Goal: Task Accomplishment & Management: Use online tool/utility

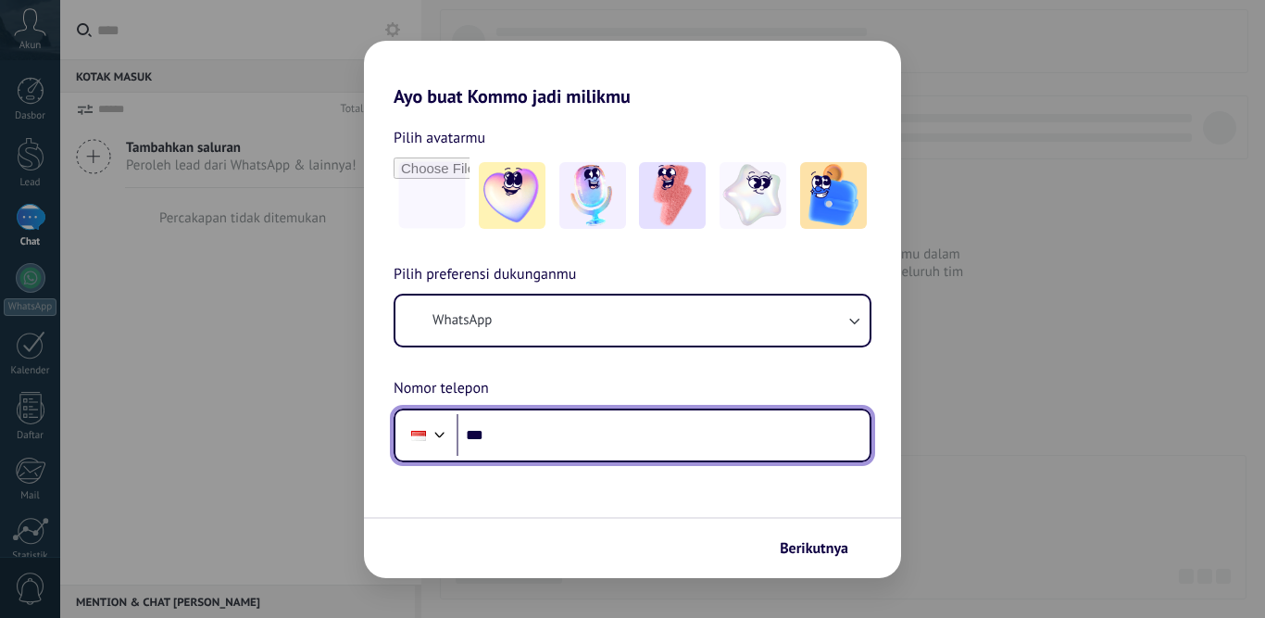
click at [577, 441] on input "***" at bounding box center [663, 435] width 413 height 43
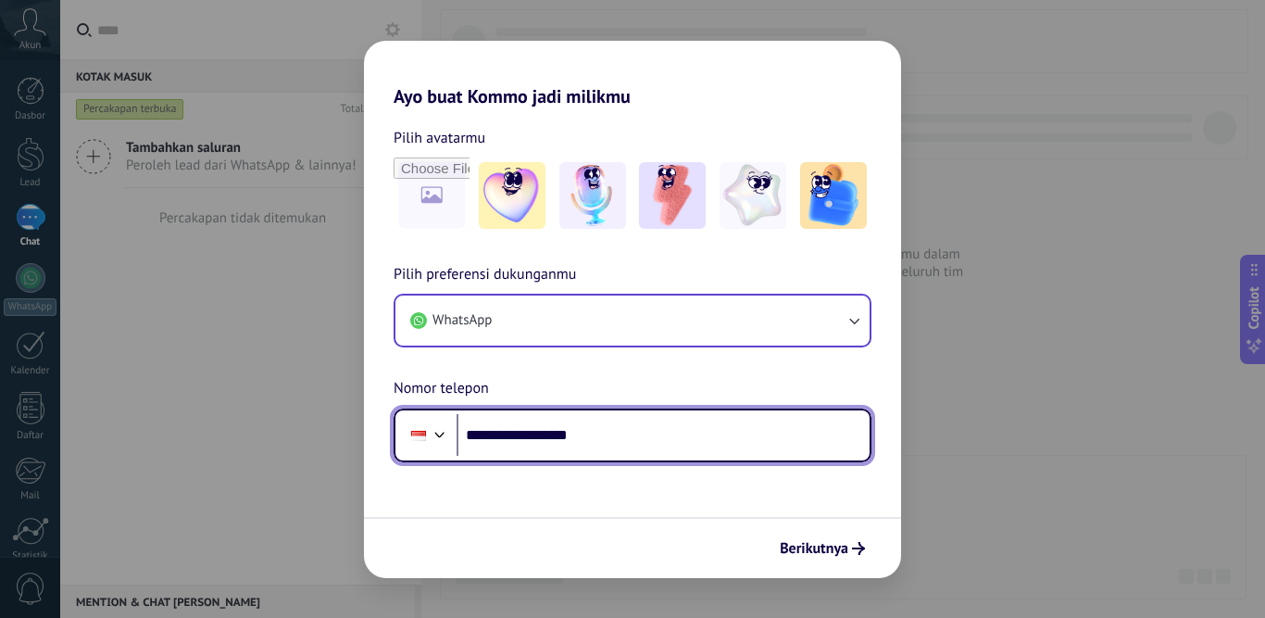
type input "**********"
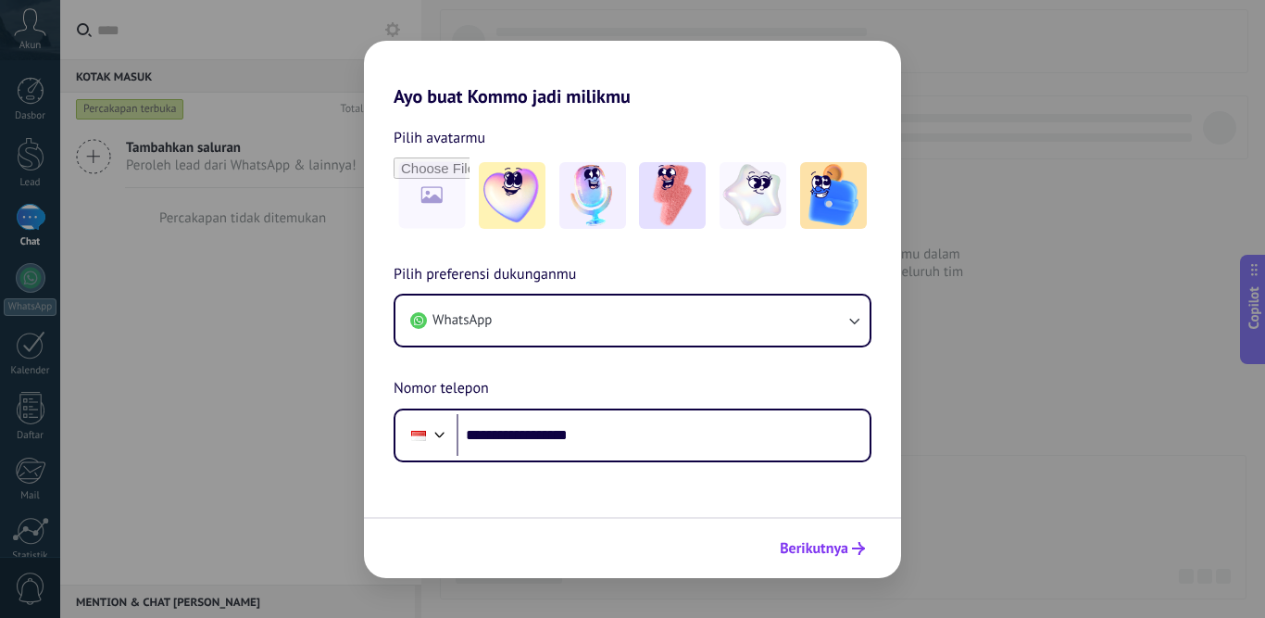
click at [847, 547] on span "Berikutnya" at bounding box center [814, 548] width 69 height 13
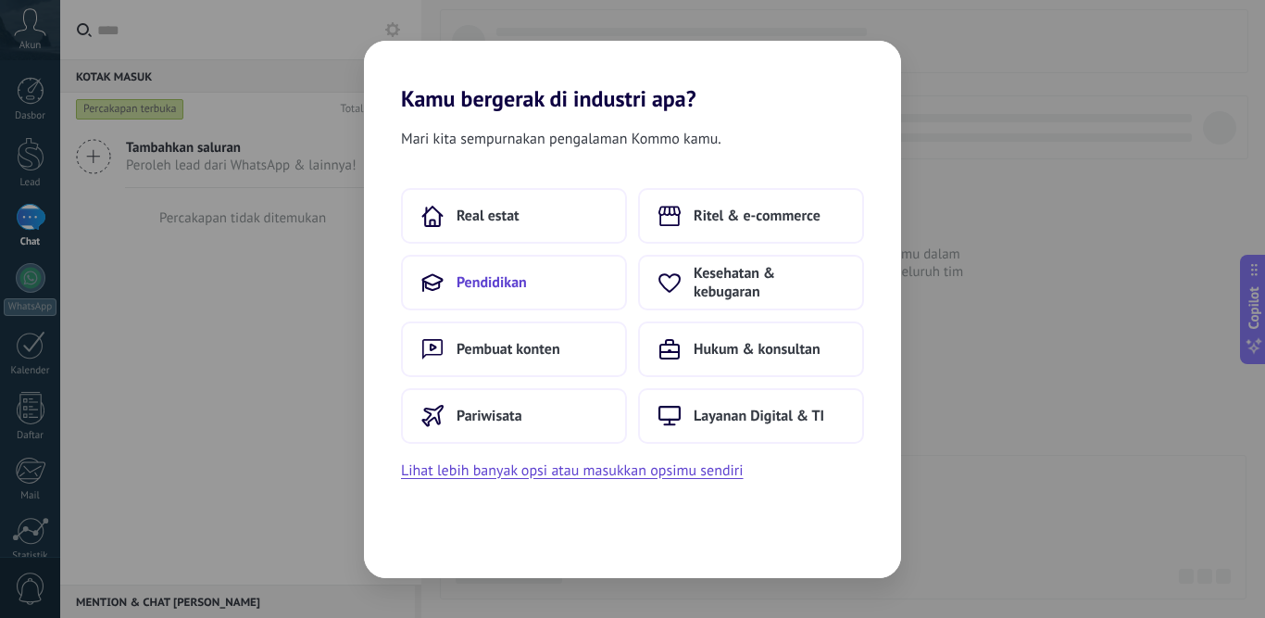
click at [497, 282] on span "Pendidikan" at bounding box center [492, 282] width 70 height 19
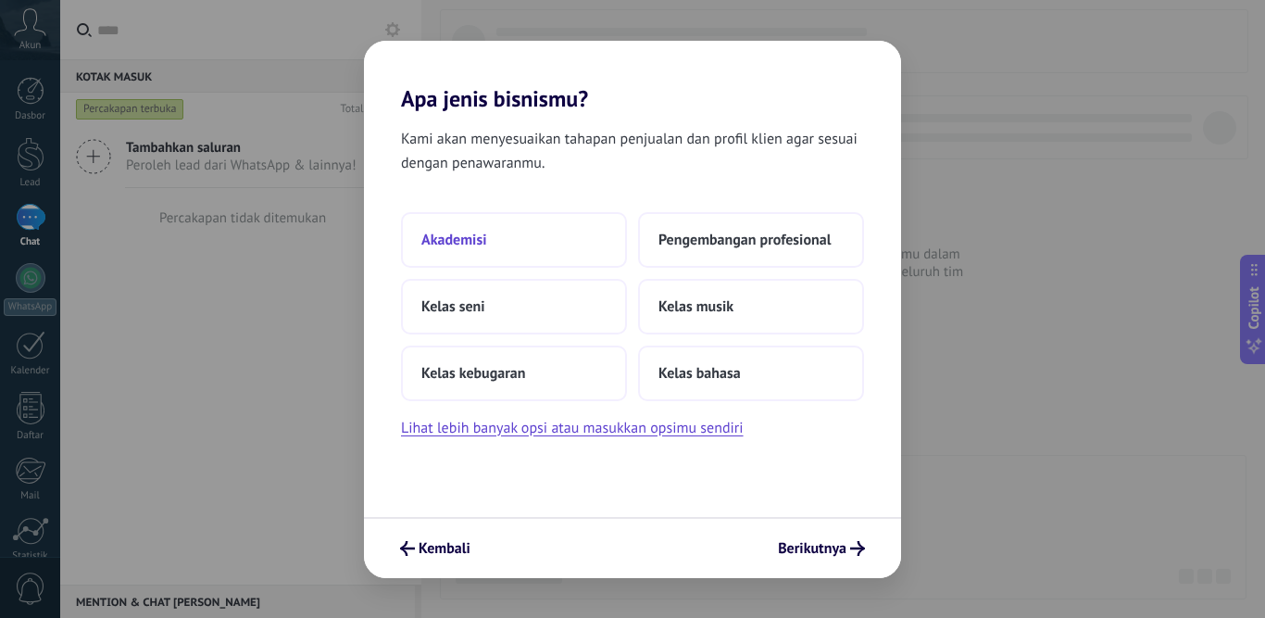
click at [471, 237] on span "Akademisi" at bounding box center [454, 240] width 65 height 19
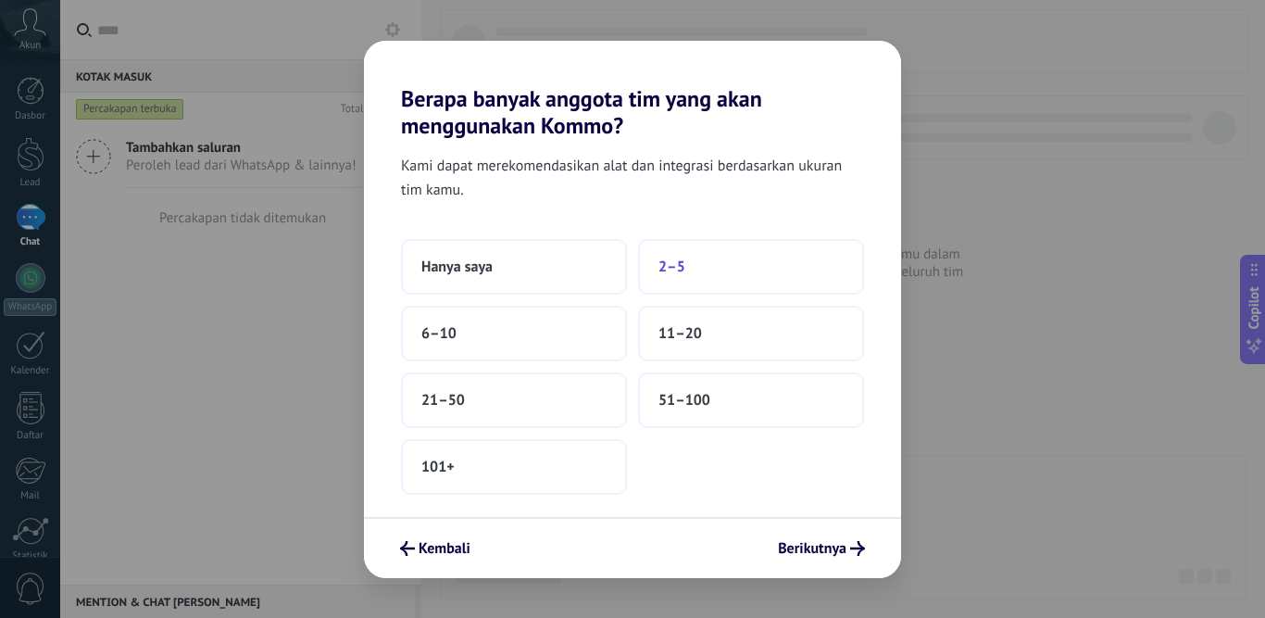
click at [684, 266] on span "2–5" at bounding box center [672, 267] width 27 height 19
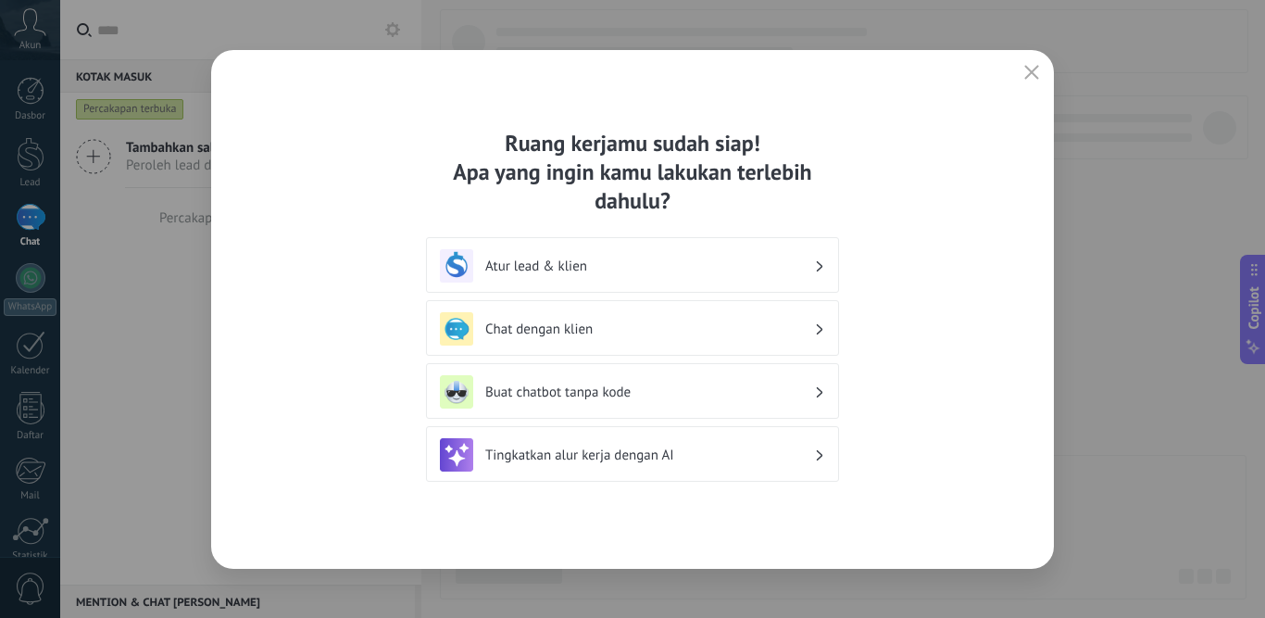
click at [523, 252] on div "Atur lead & klien" at bounding box center [632, 265] width 385 height 33
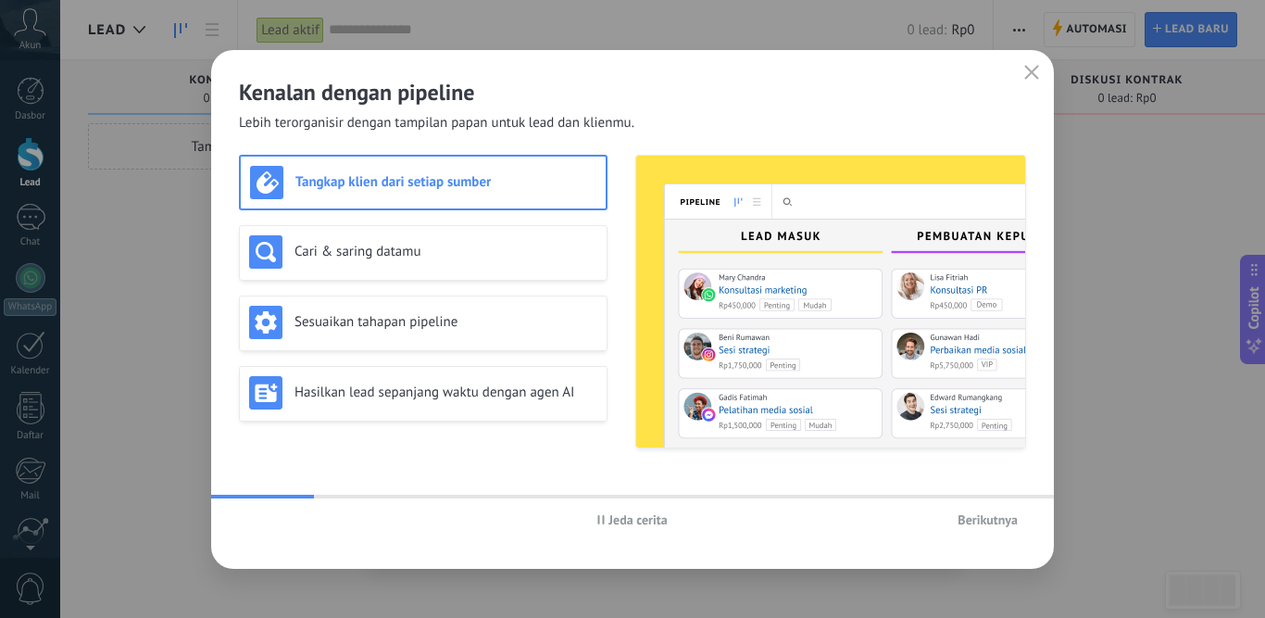
click at [988, 522] on span "Berikutnya" at bounding box center [988, 519] width 60 height 13
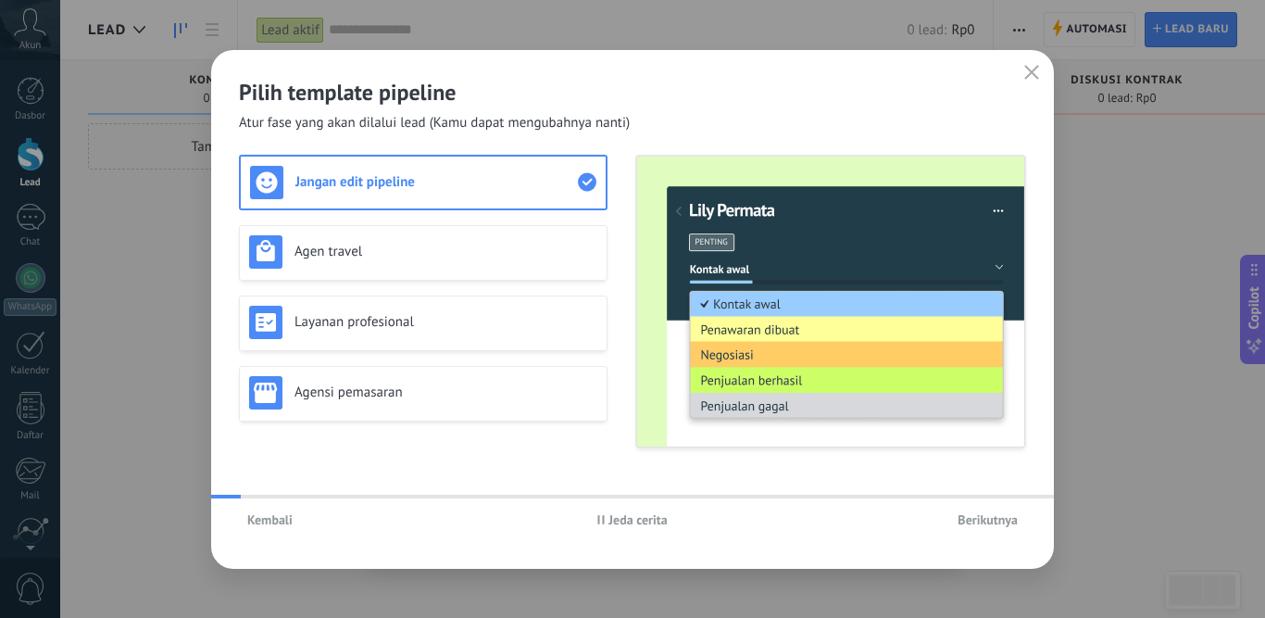
click at [988, 522] on span "Berikutnya" at bounding box center [988, 519] width 60 height 13
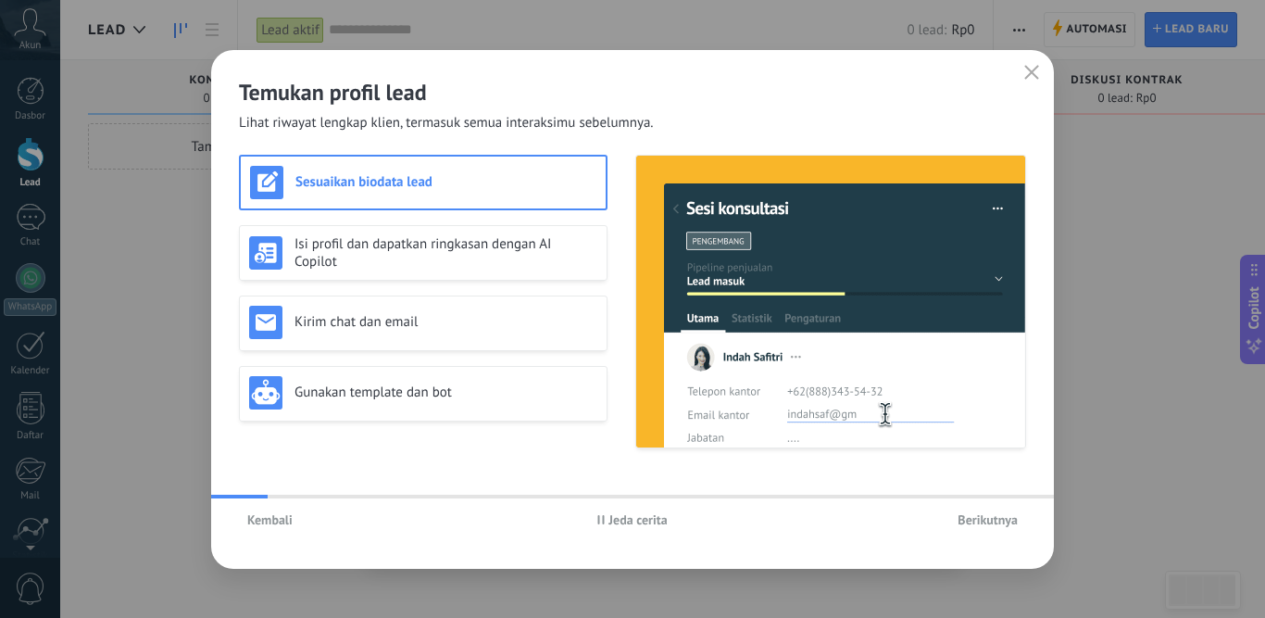
click at [988, 522] on span "Berikutnya" at bounding box center [988, 519] width 60 height 13
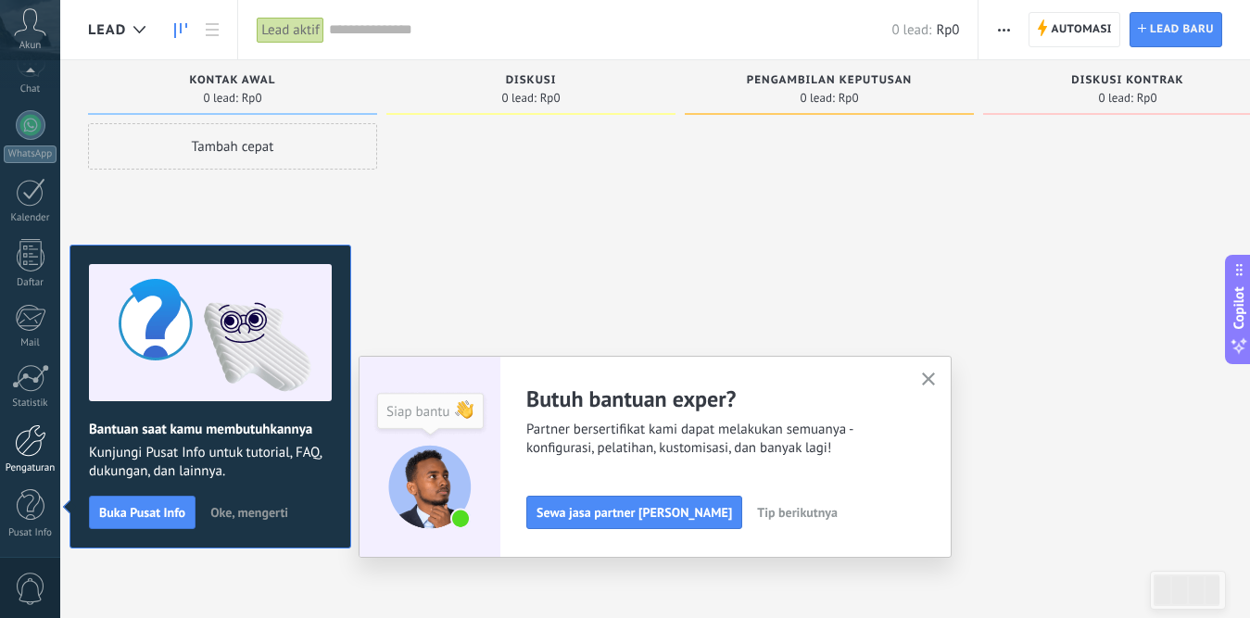
scroll to position [47, 0]
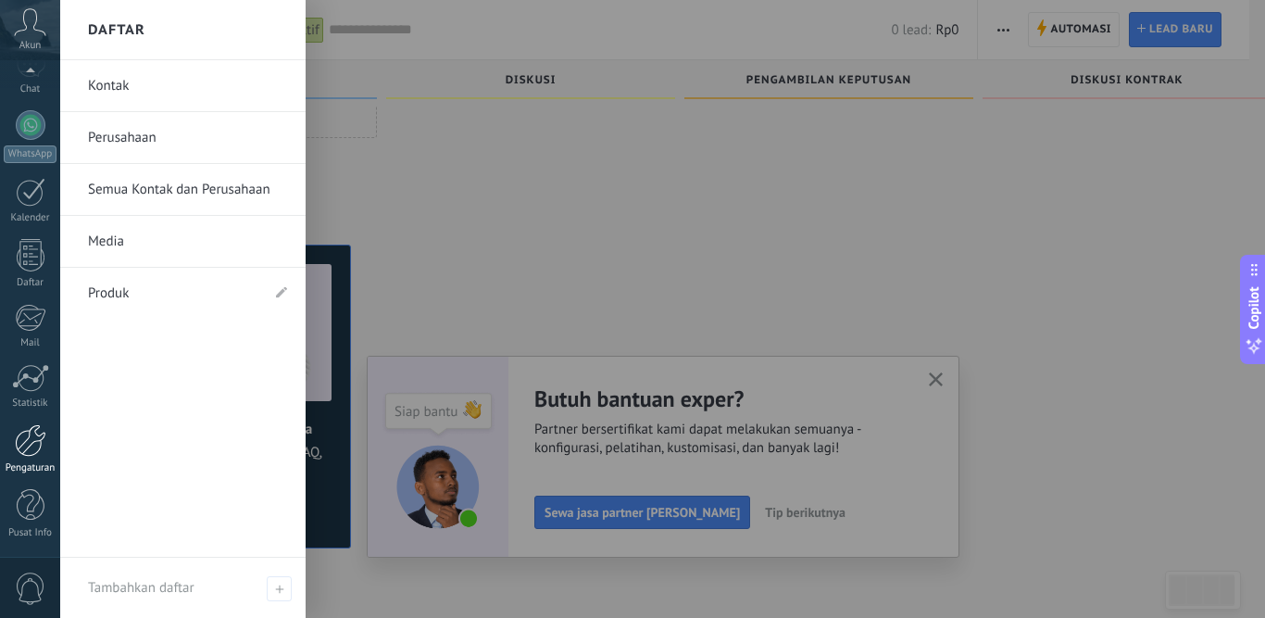
click at [25, 446] on div at bounding box center [30, 440] width 31 height 32
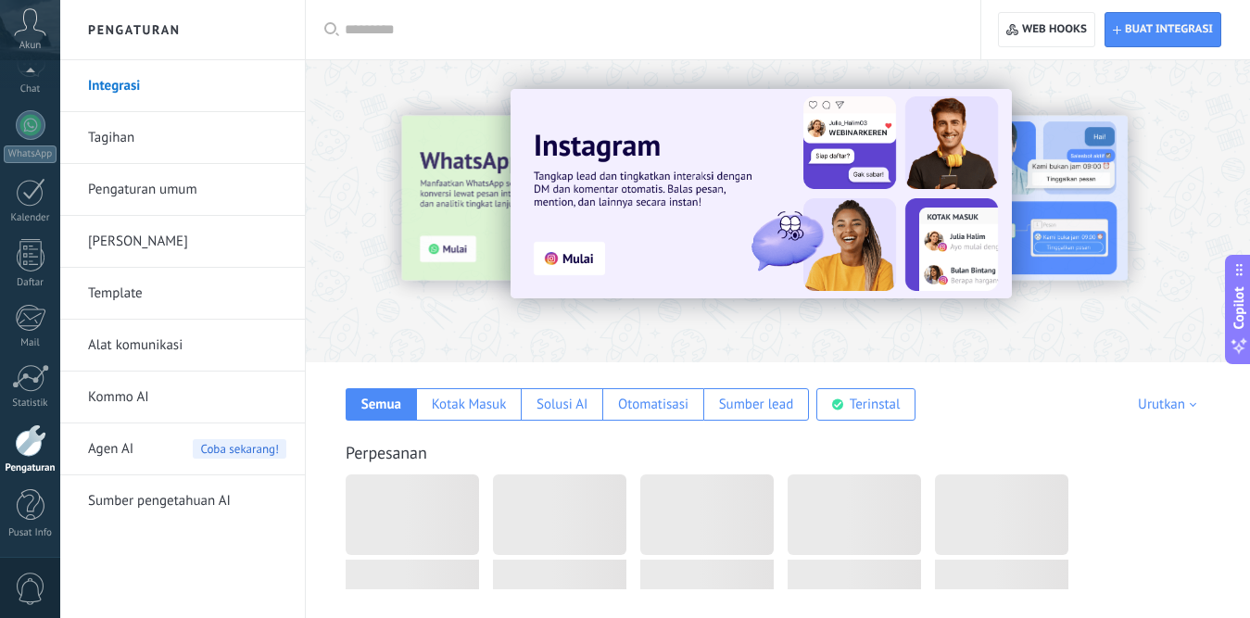
click at [132, 339] on link "Alat komunikasi" at bounding box center [187, 346] width 198 height 52
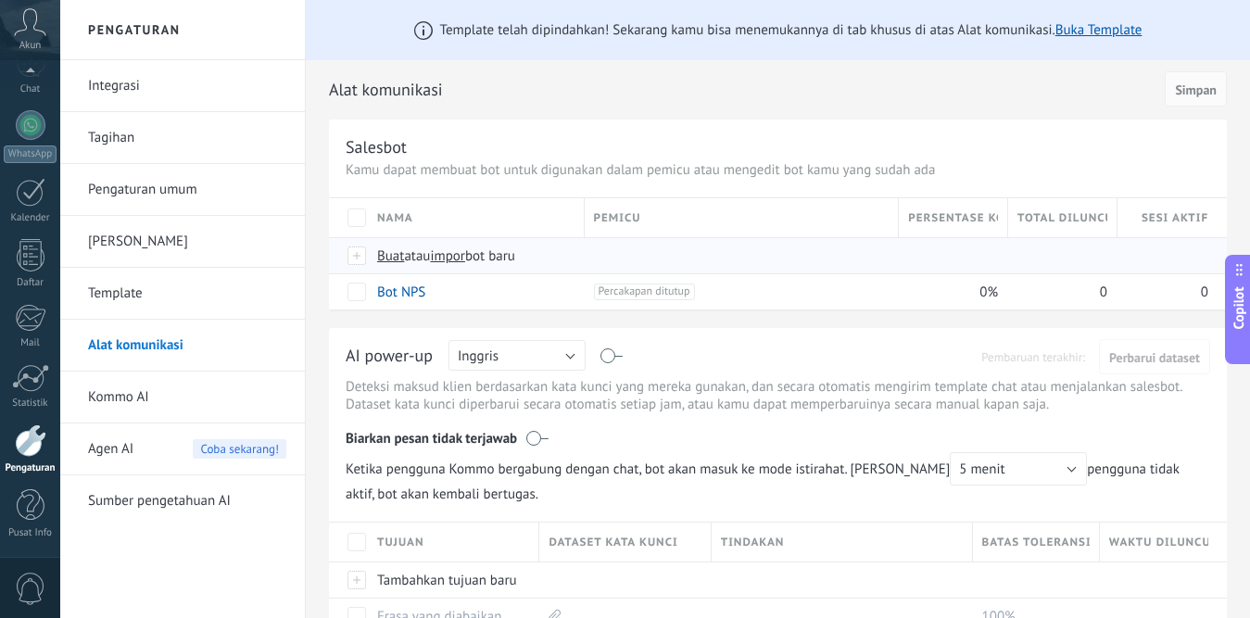
click at [396, 258] on span "Buat" at bounding box center [390, 256] width 27 height 18
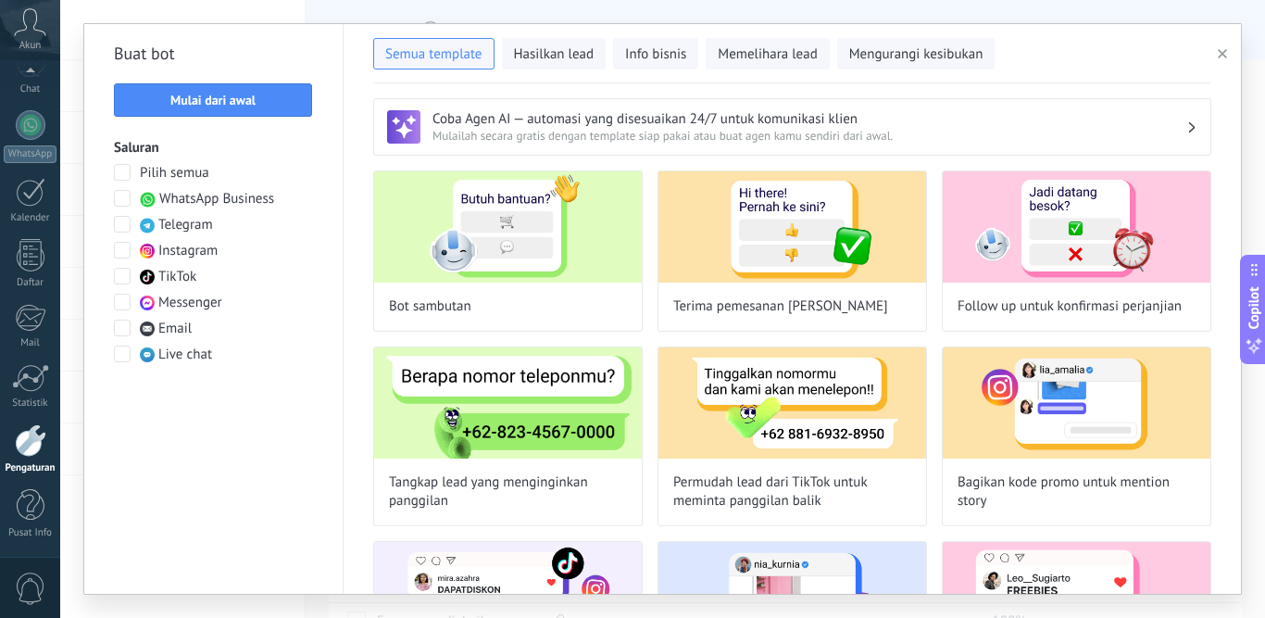
click at [193, 303] on span "Messenger" at bounding box center [190, 303] width 64 height 19
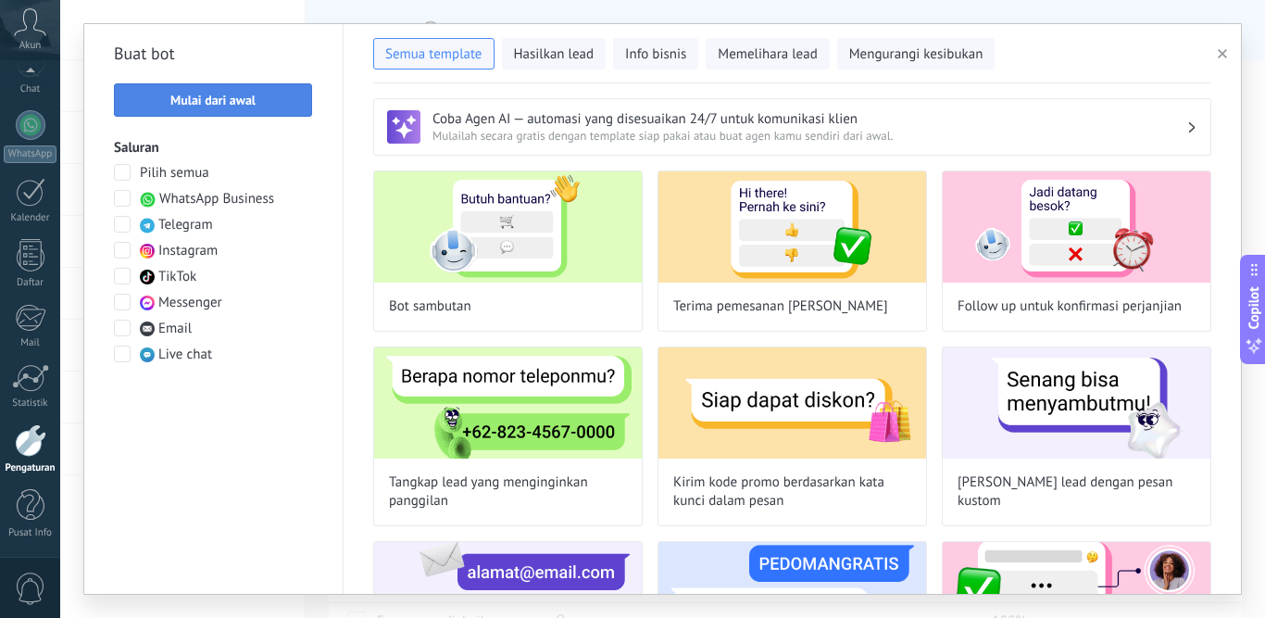
click at [249, 98] on span "Mulai dari awal" at bounding box center [212, 100] width 85 height 13
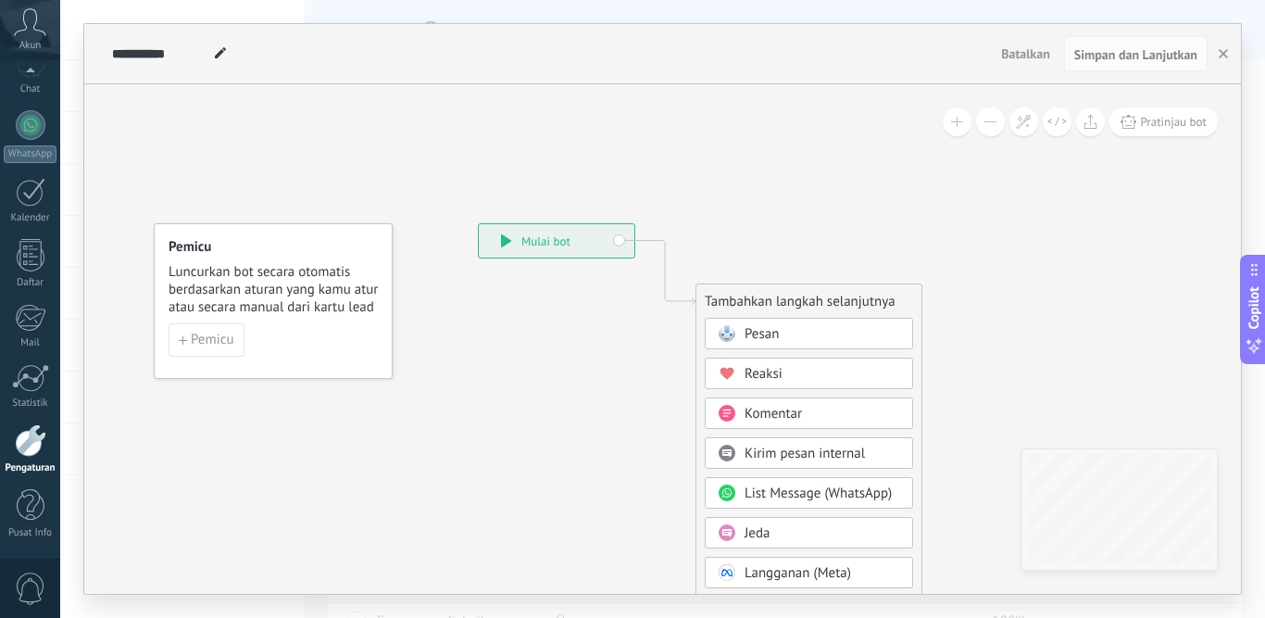
click at [793, 331] on div "Pesan" at bounding box center [823, 334] width 156 height 19
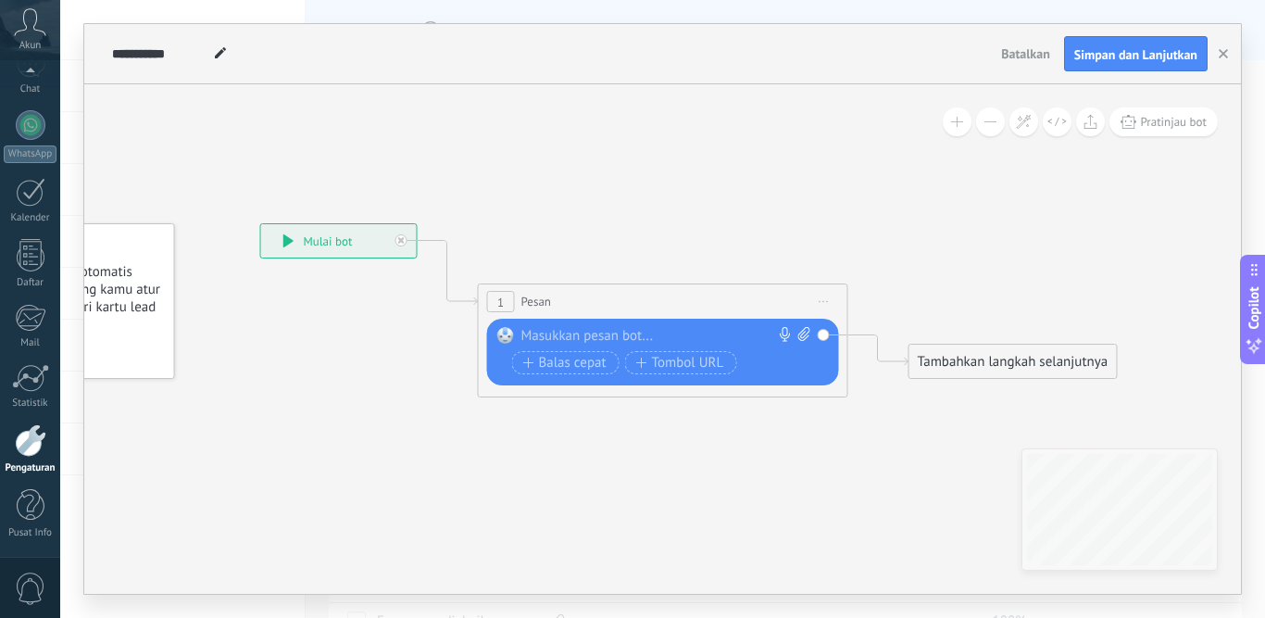
click at [596, 334] on div at bounding box center [659, 336] width 275 height 19
paste div
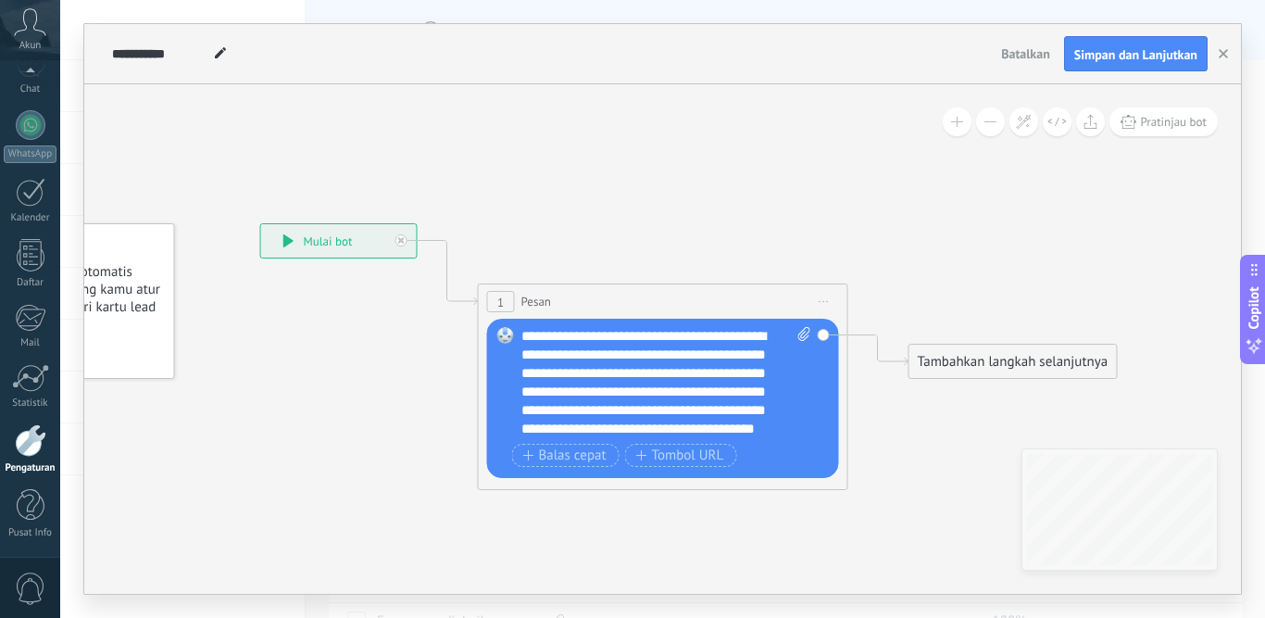
scroll to position [19, 0]
click at [1112, 55] on span "Simpan dan Lanjutkan" at bounding box center [1136, 54] width 123 height 13
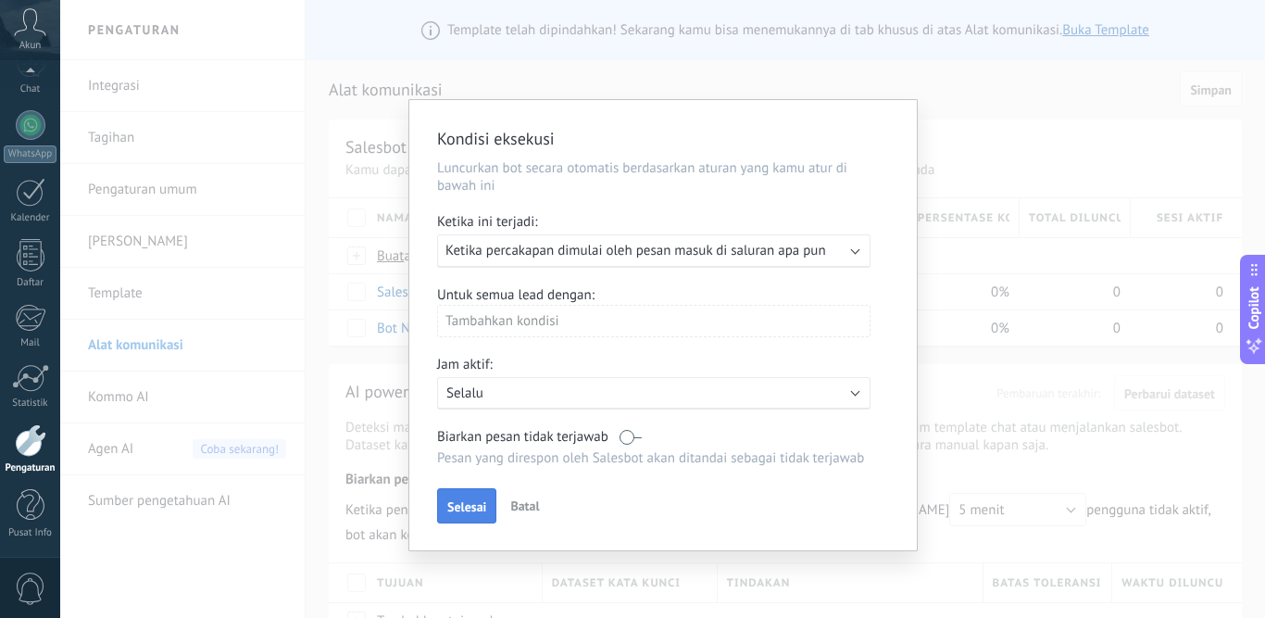
click at [464, 503] on span "Selesai" at bounding box center [466, 506] width 39 height 13
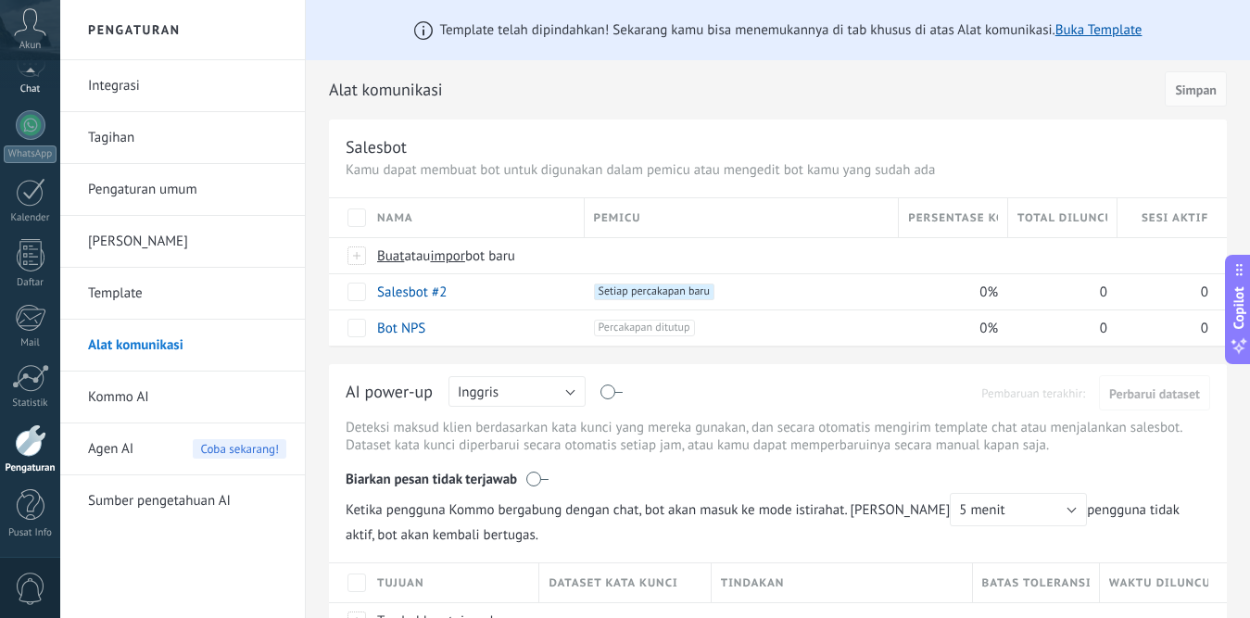
click at [33, 89] on div "Chat" at bounding box center [31, 89] width 54 height 12
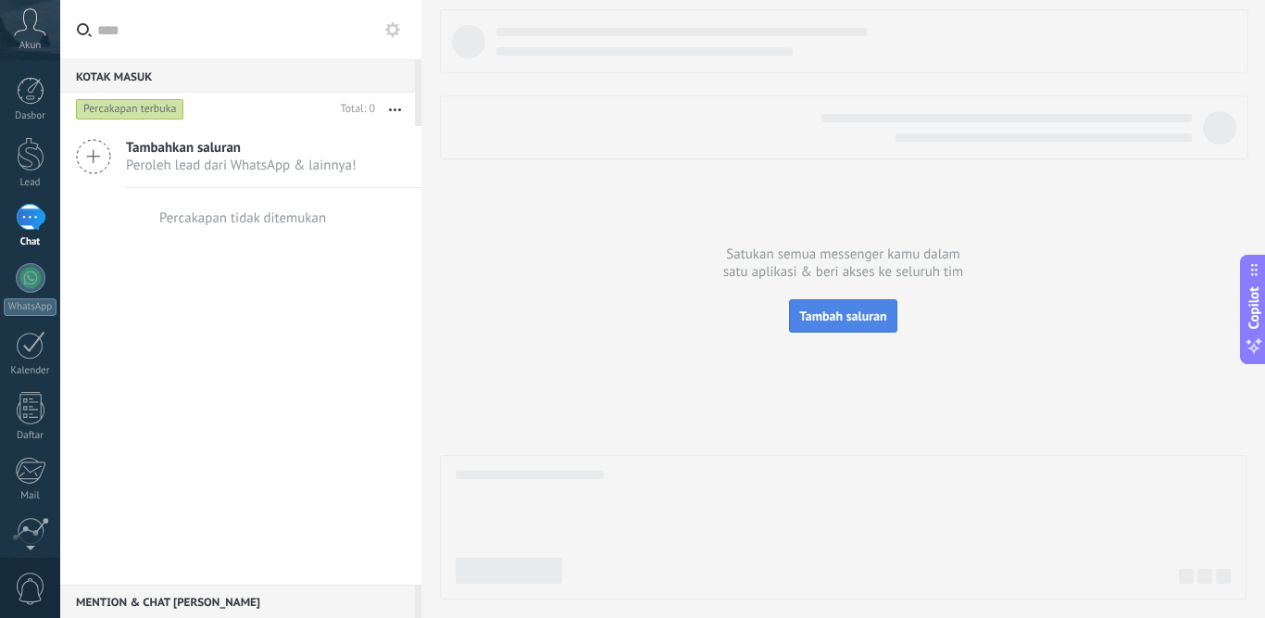
click at [853, 317] on span "Tambah saluran" at bounding box center [842, 316] width 87 height 17
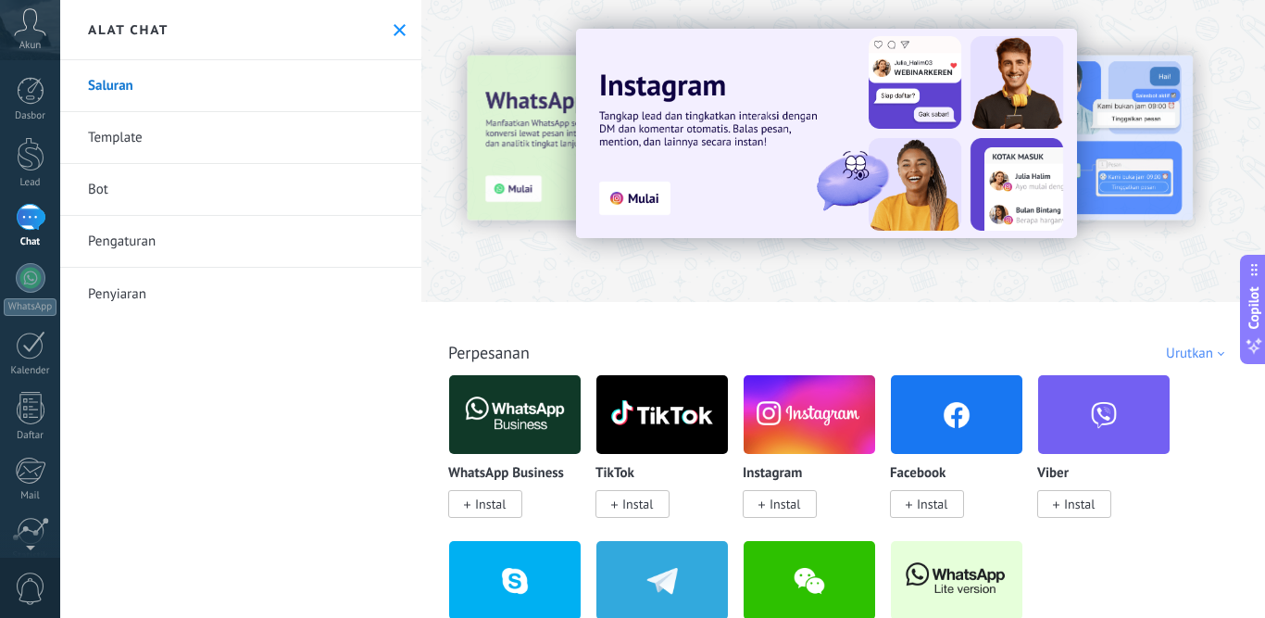
click at [945, 500] on span "Instal" at bounding box center [932, 504] width 31 height 17
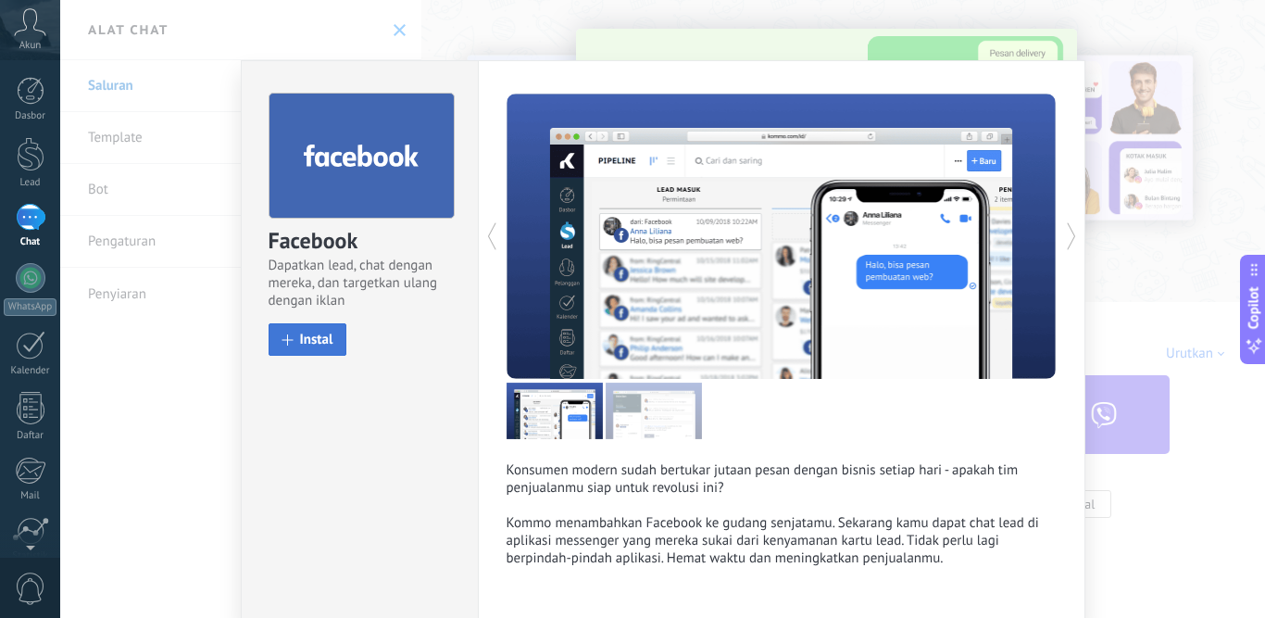
click at [326, 338] on span "Instal" at bounding box center [316, 340] width 33 height 14
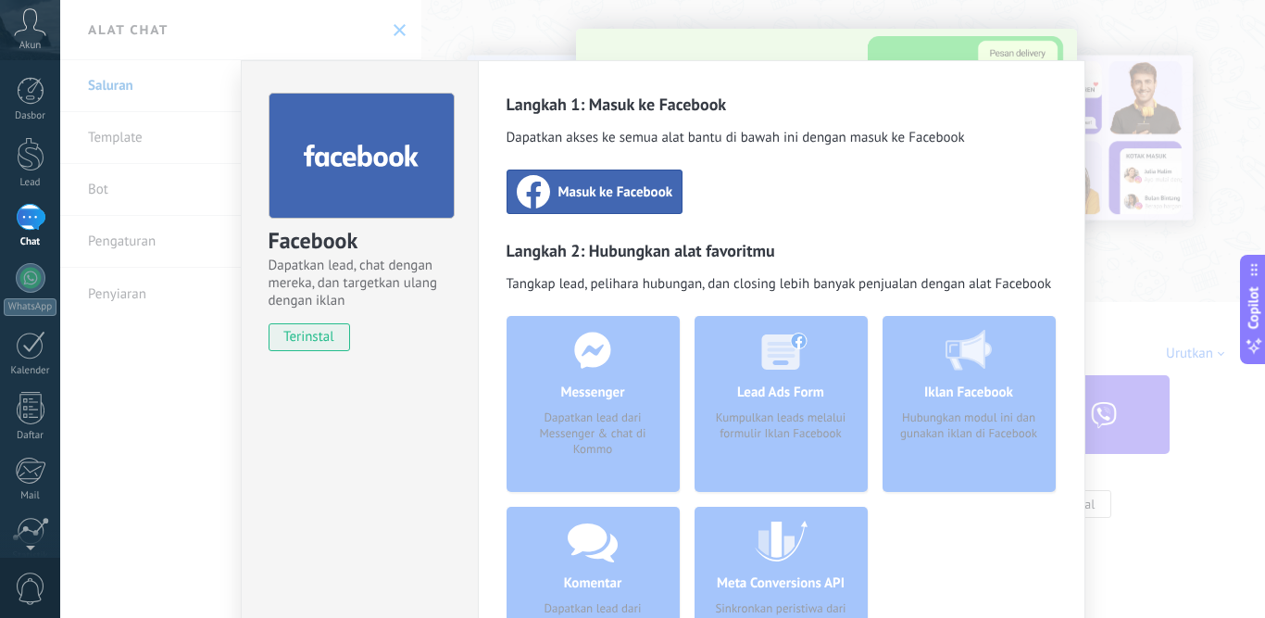
click at [623, 190] on span "Masuk ke Facebook" at bounding box center [616, 191] width 115 height 19
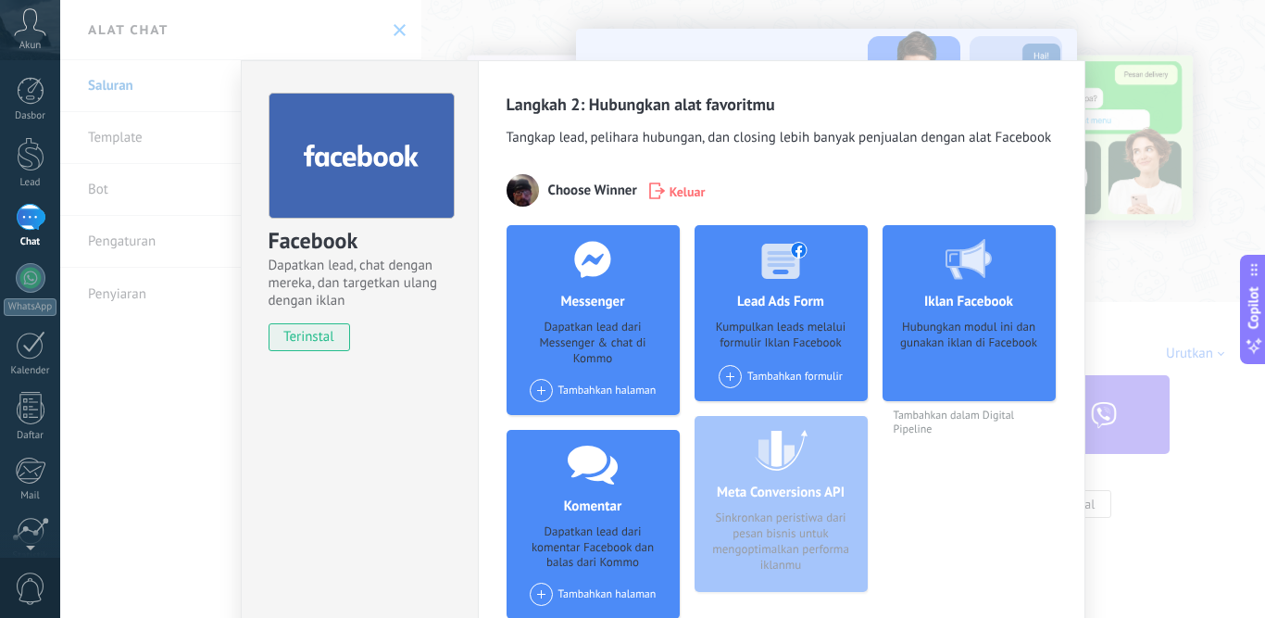
scroll to position [93, 0]
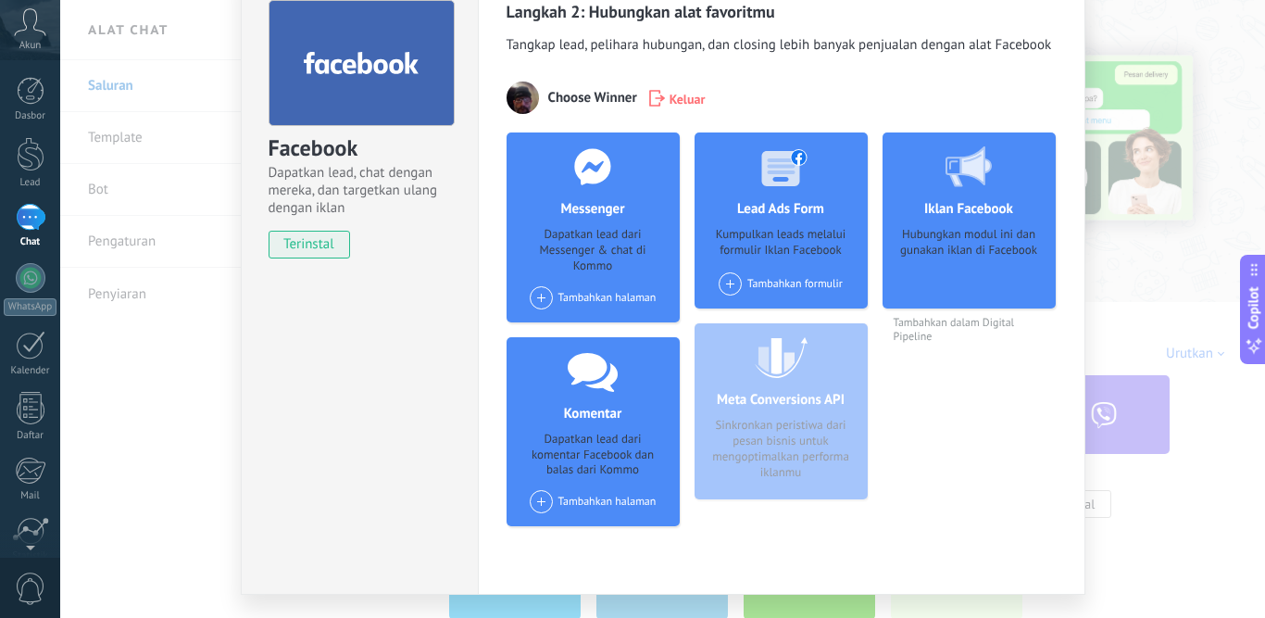
click at [543, 293] on span at bounding box center [541, 297] width 23 height 23
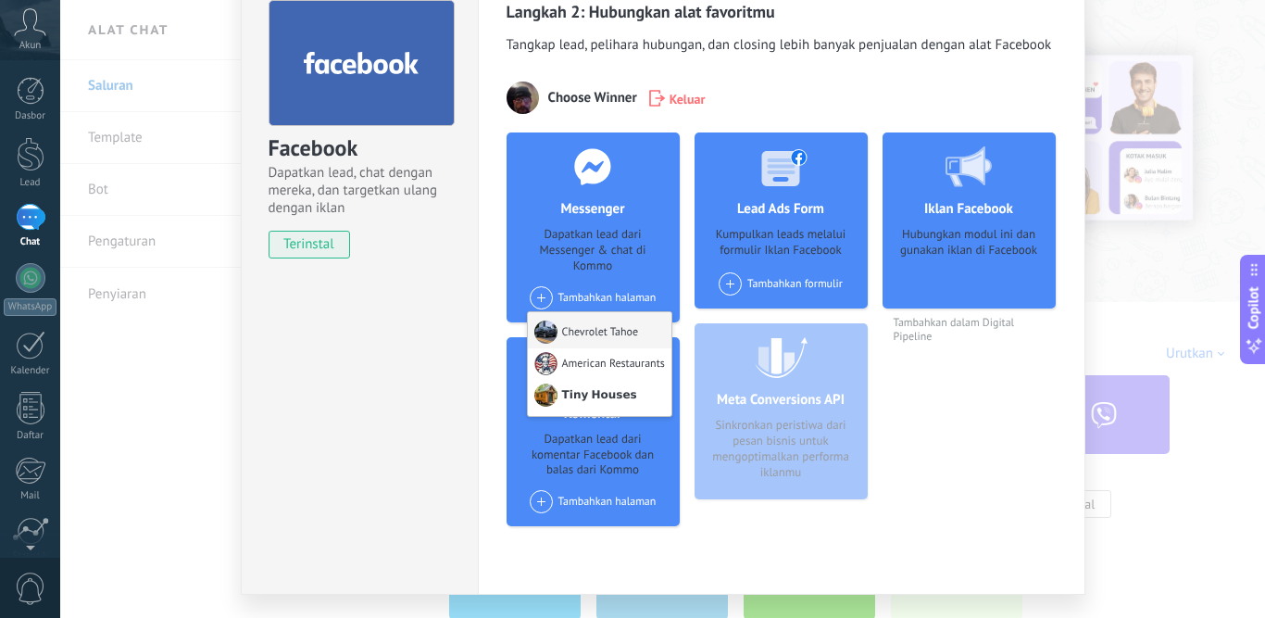
click at [585, 328] on div "Chevrolet Tahoe" at bounding box center [600, 330] width 144 height 36
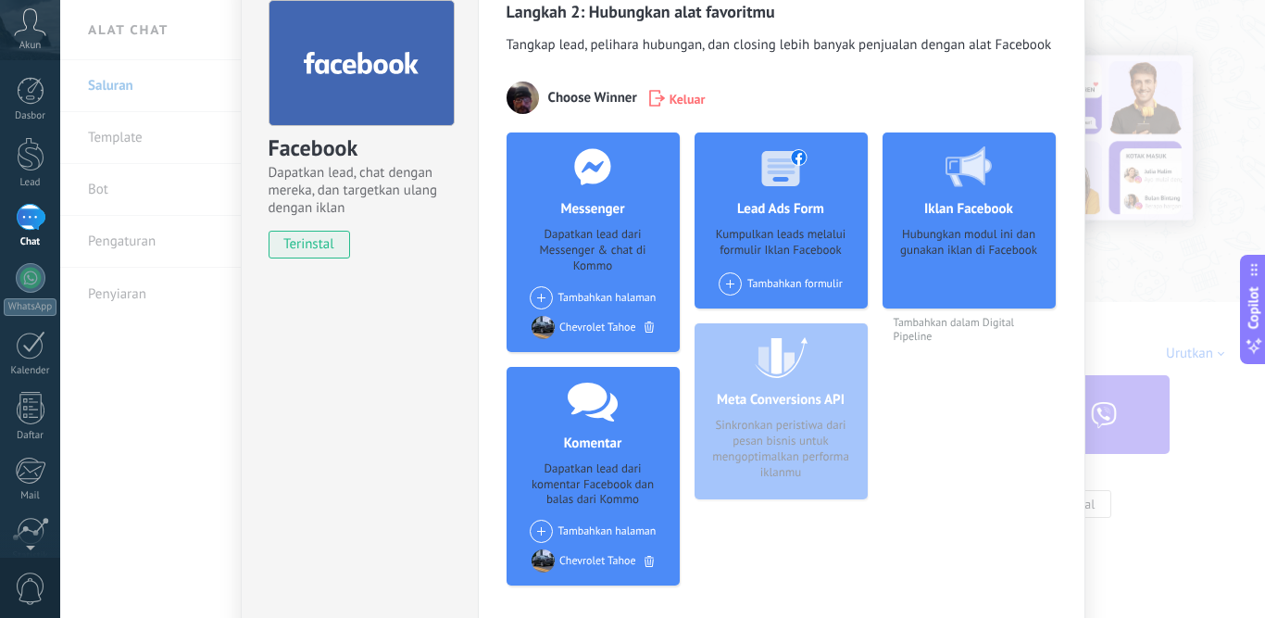
click at [137, 408] on div "Facebook Dapatkan lead, chat dengan mereka, dan targetkan ulang dengan iklan te…" at bounding box center [662, 309] width 1205 height 618
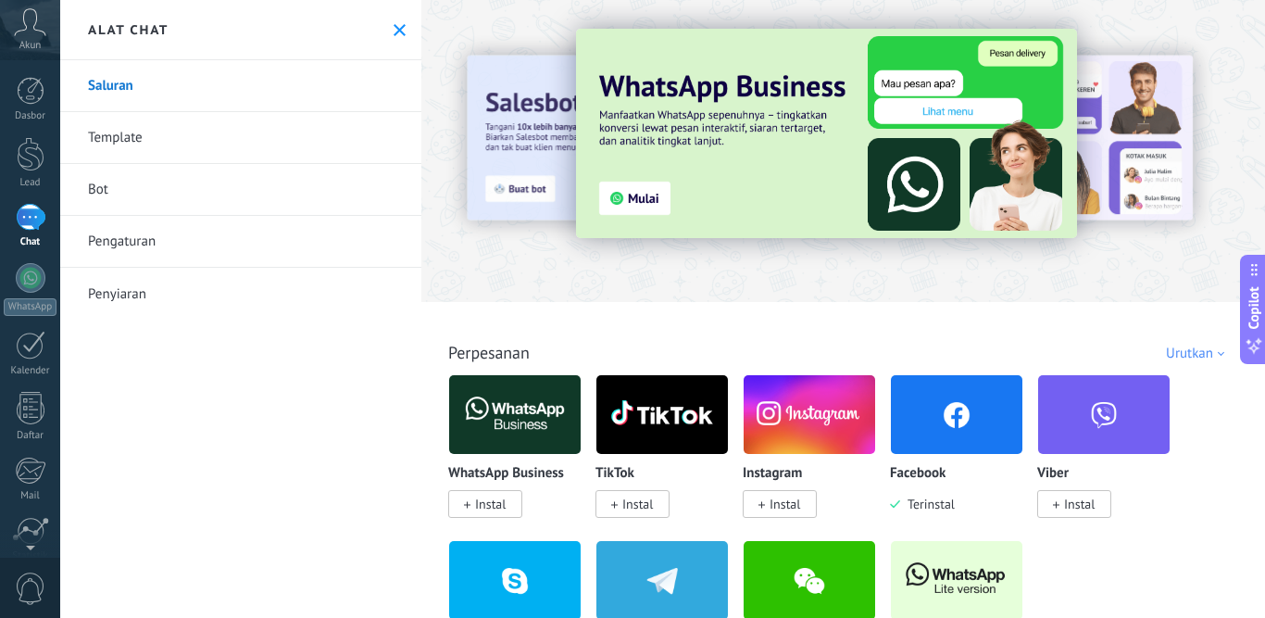
click at [396, 29] on icon at bounding box center [400, 30] width 12 height 12
